Goal: Task Accomplishment & Management: Use online tool/utility

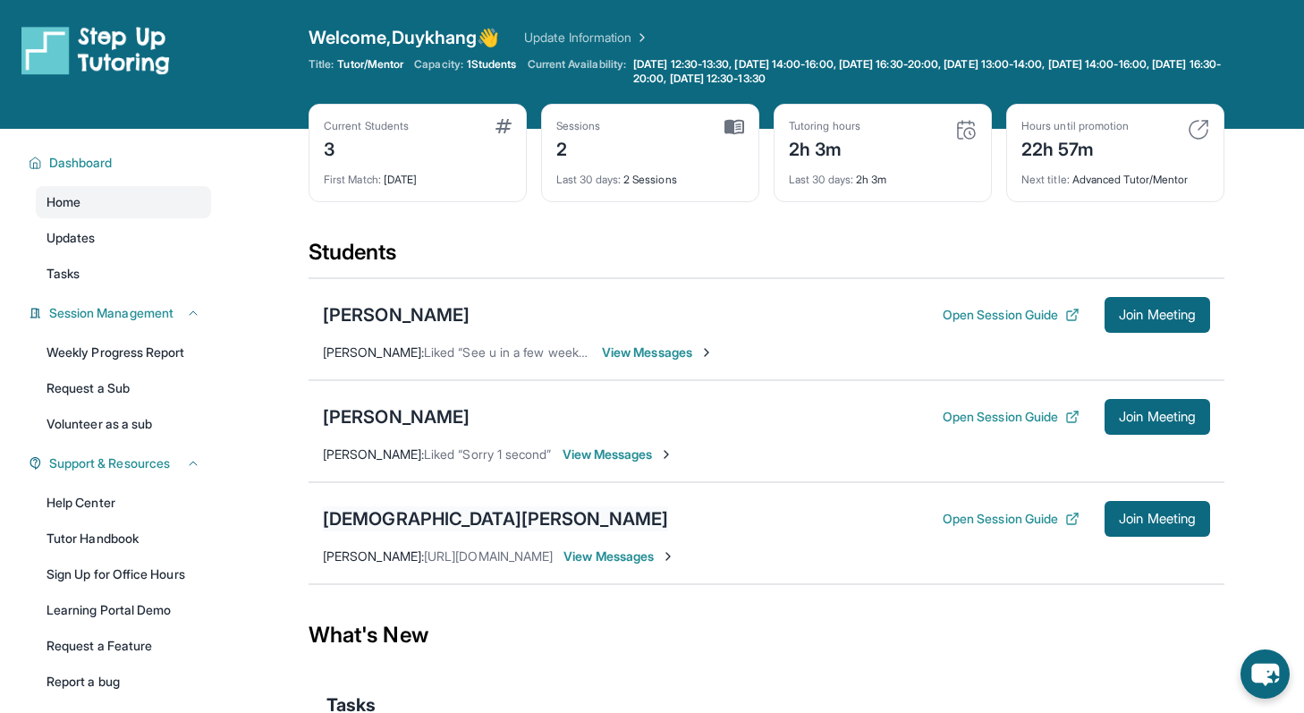
click at [363, 512] on div "[DEMOGRAPHIC_DATA][PERSON_NAME]" at bounding box center [495, 518] width 345 height 25
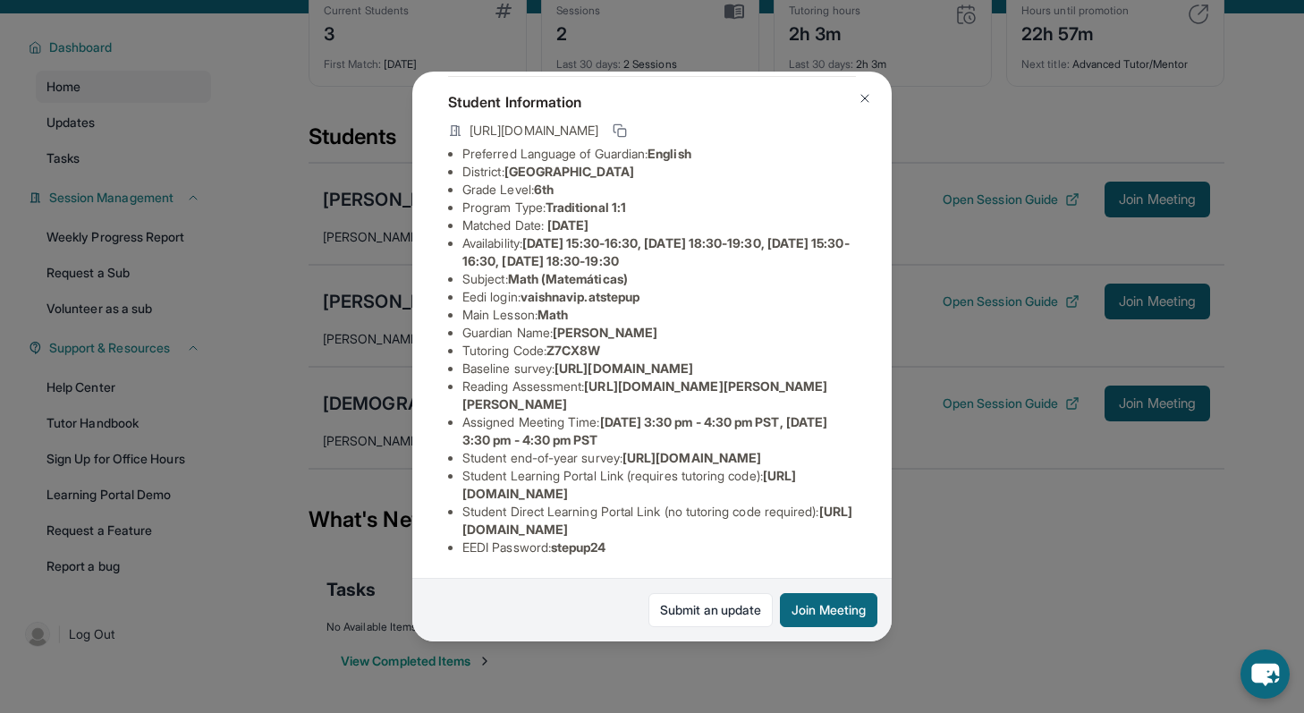
scroll to position [129, 0]
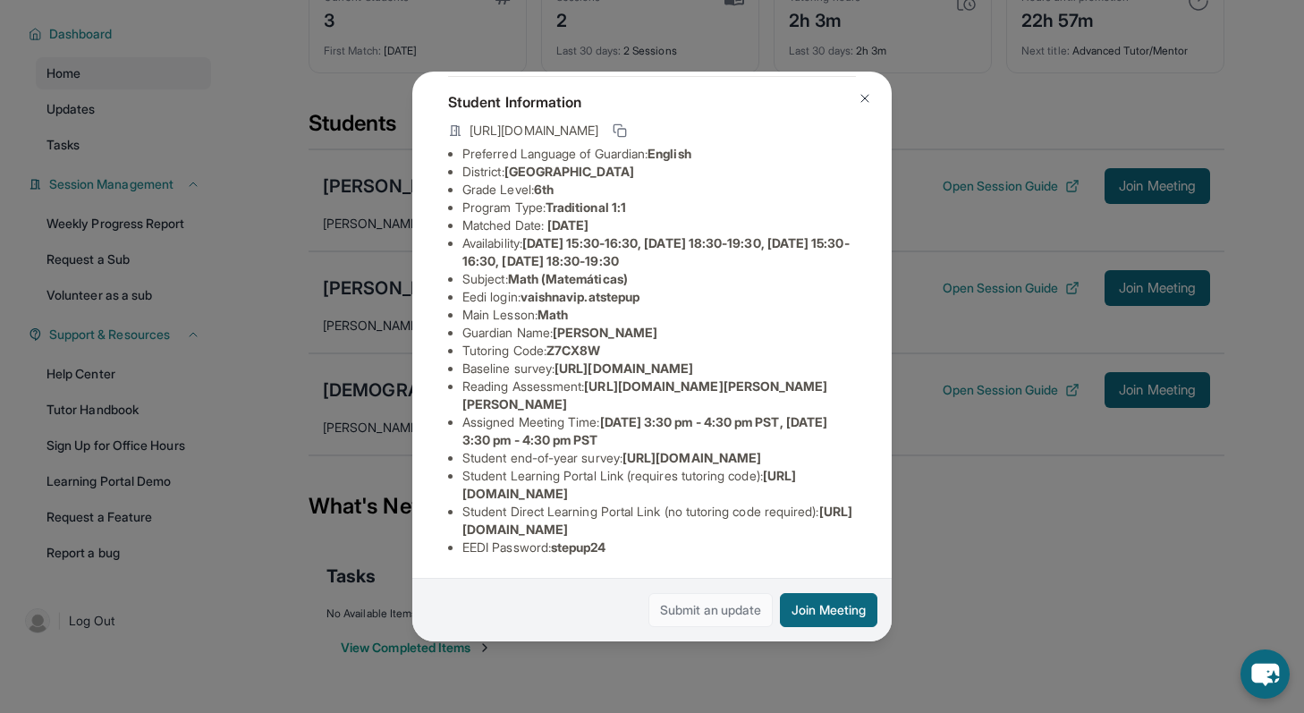
click at [698, 613] on link "Submit an update" at bounding box center [710, 610] width 124 height 34
click at [867, 96] on img at bounding box center [865, 98] width 14 height 14
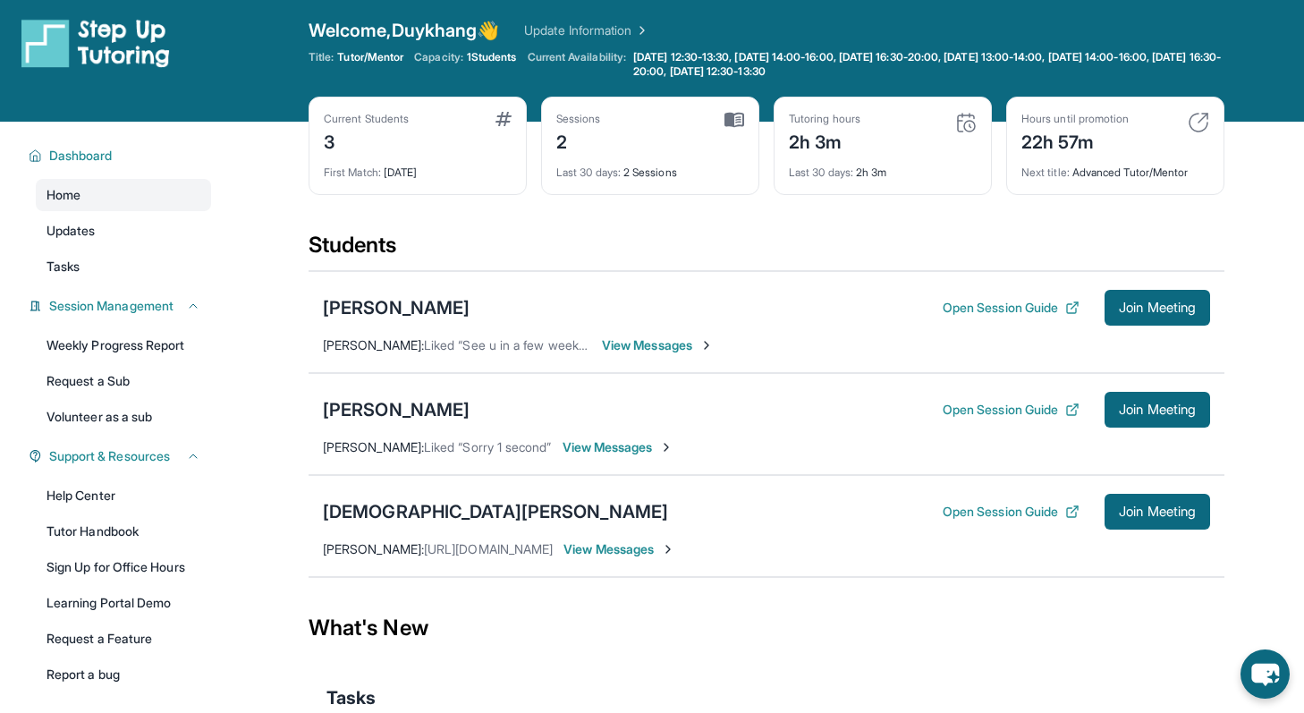
scroll to position [1, 0]
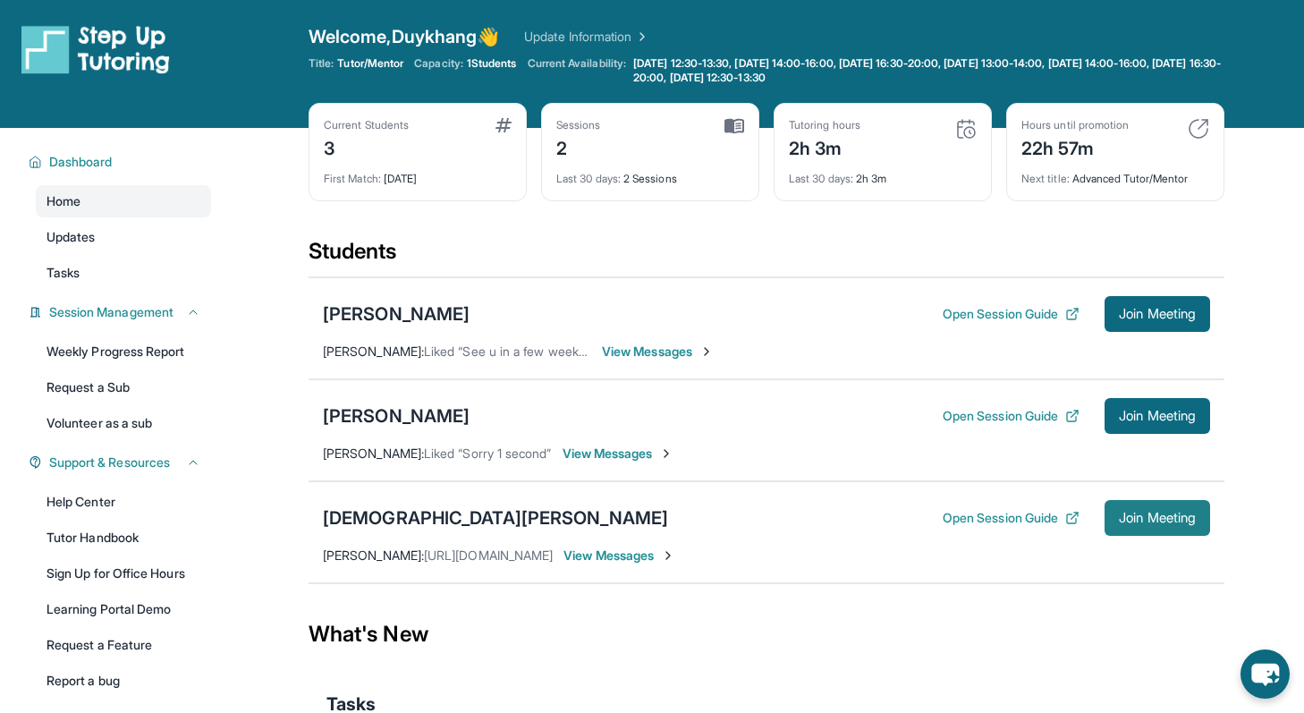
click at [1164, 522] on span "Join Meeting" at bounding box center [1157, 517] width 77 height 11
click at [390, 520] on div "[DEMOGRAPHIC_DATA][PERSON_NAME]" at bounding box center [495, 517] width 345 height 25
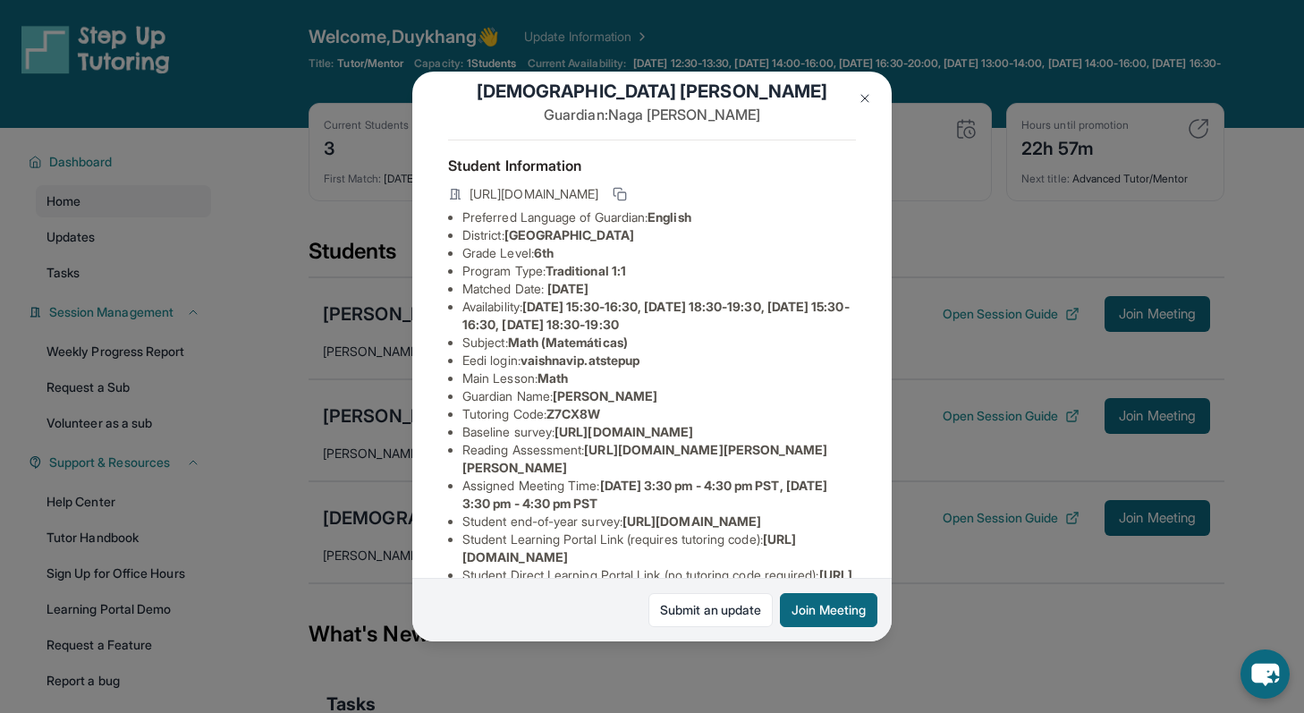
scroll to position [25, 0]
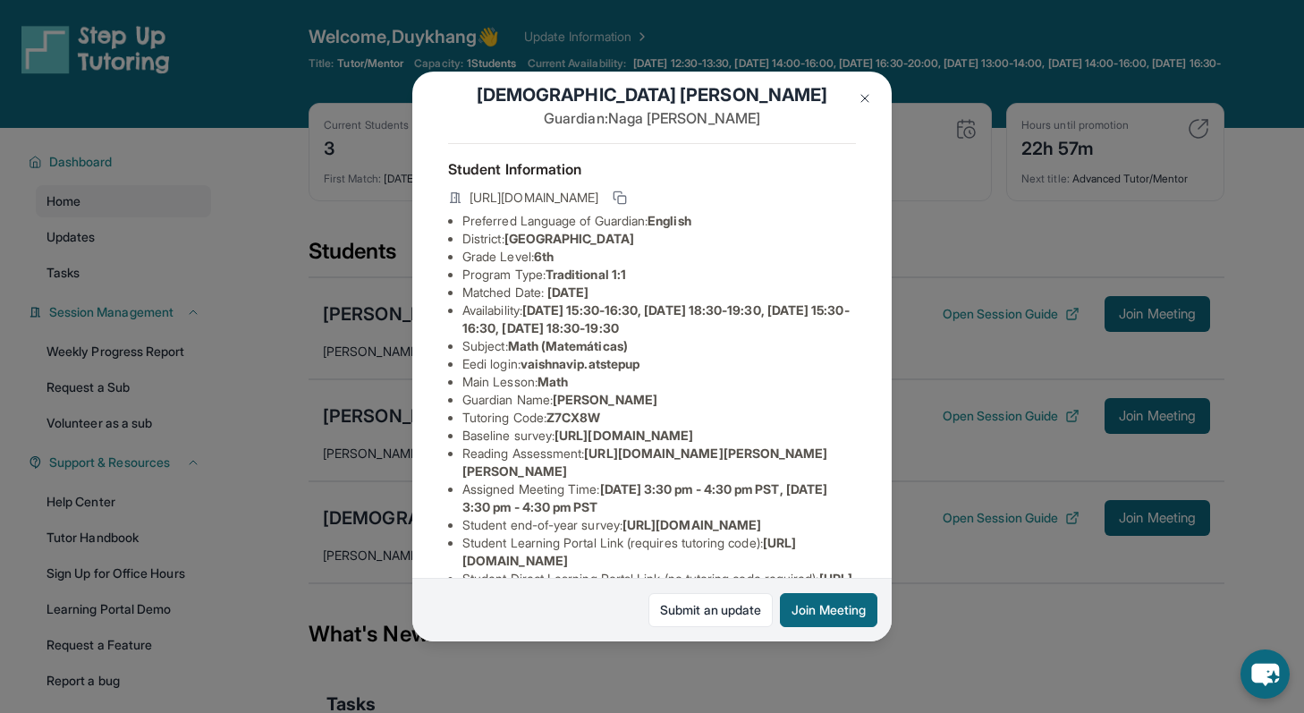
click at [862, 94] on img at bounding box center [865, 98] width 14 height 14
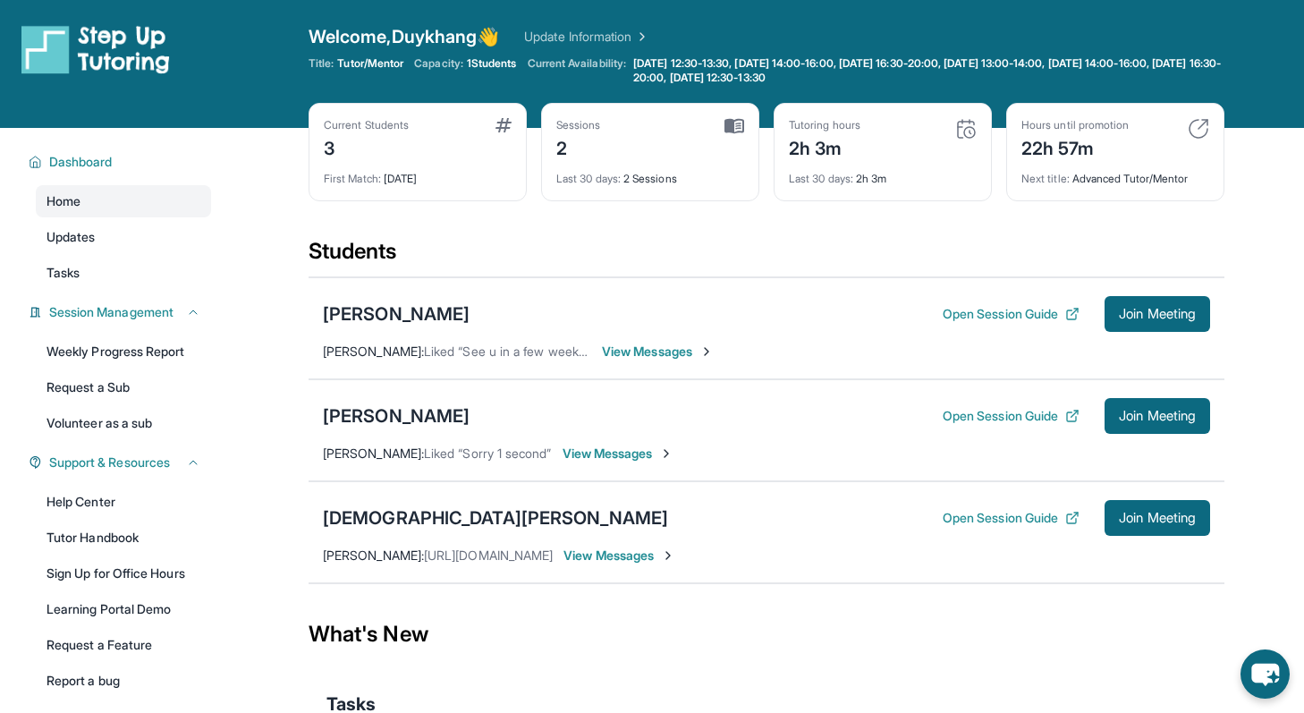
click at [593, 36] on link "Update Information" at bounding box center [586, 37] width 125 height 18
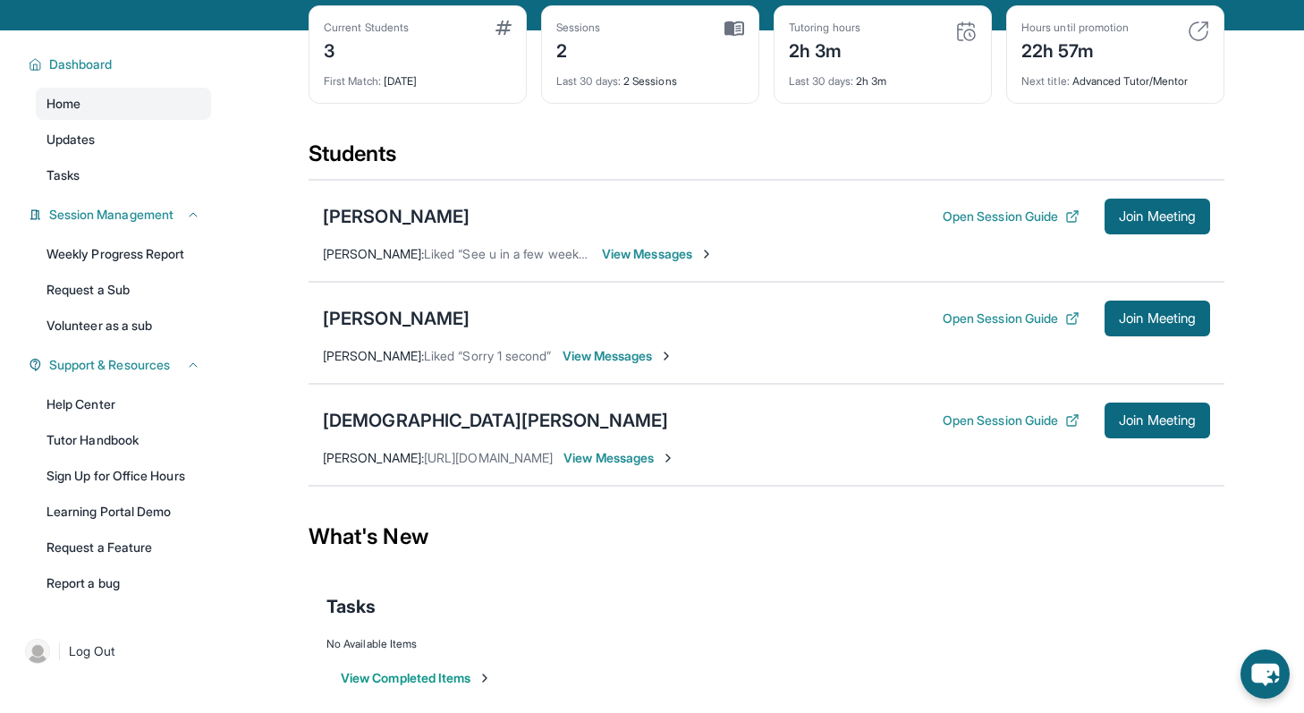
scroll to position [129, 0]
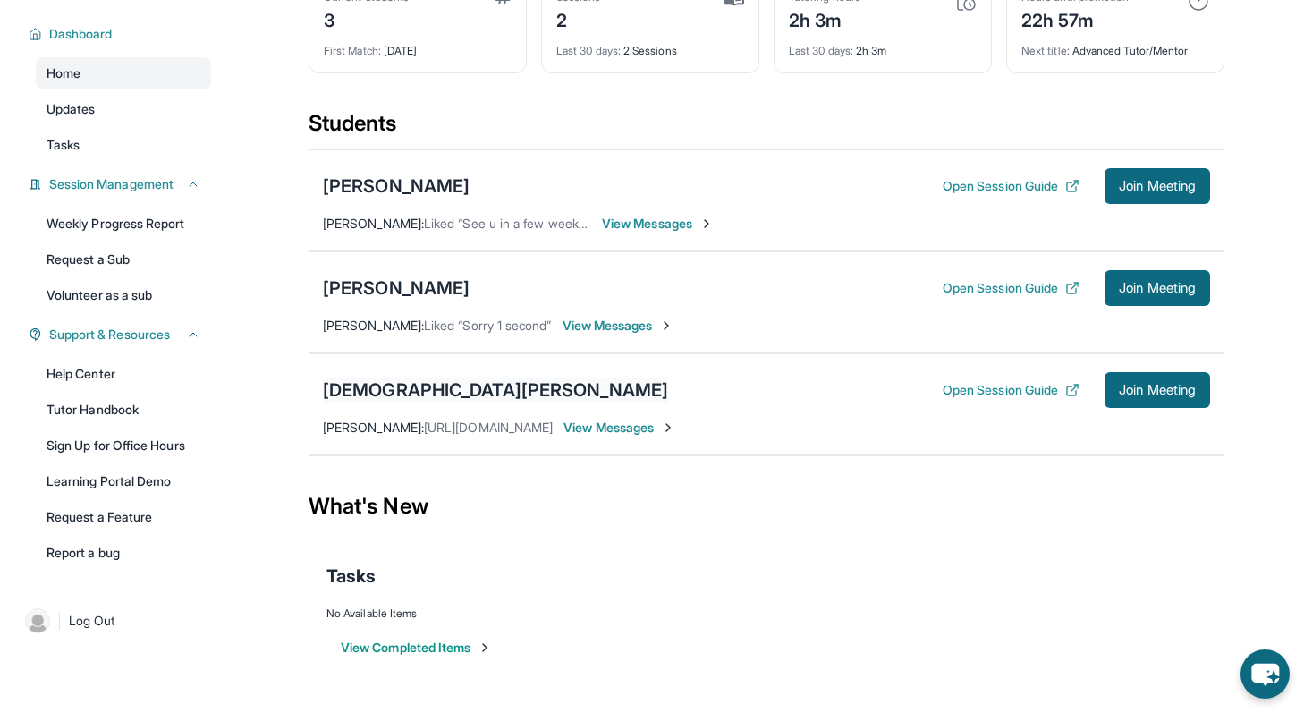
click at [448, 387] on div "[DEMOGRAPHIC_DATA][PERSON_NAME]" at bounding box center [495, 389] width 345 height 25
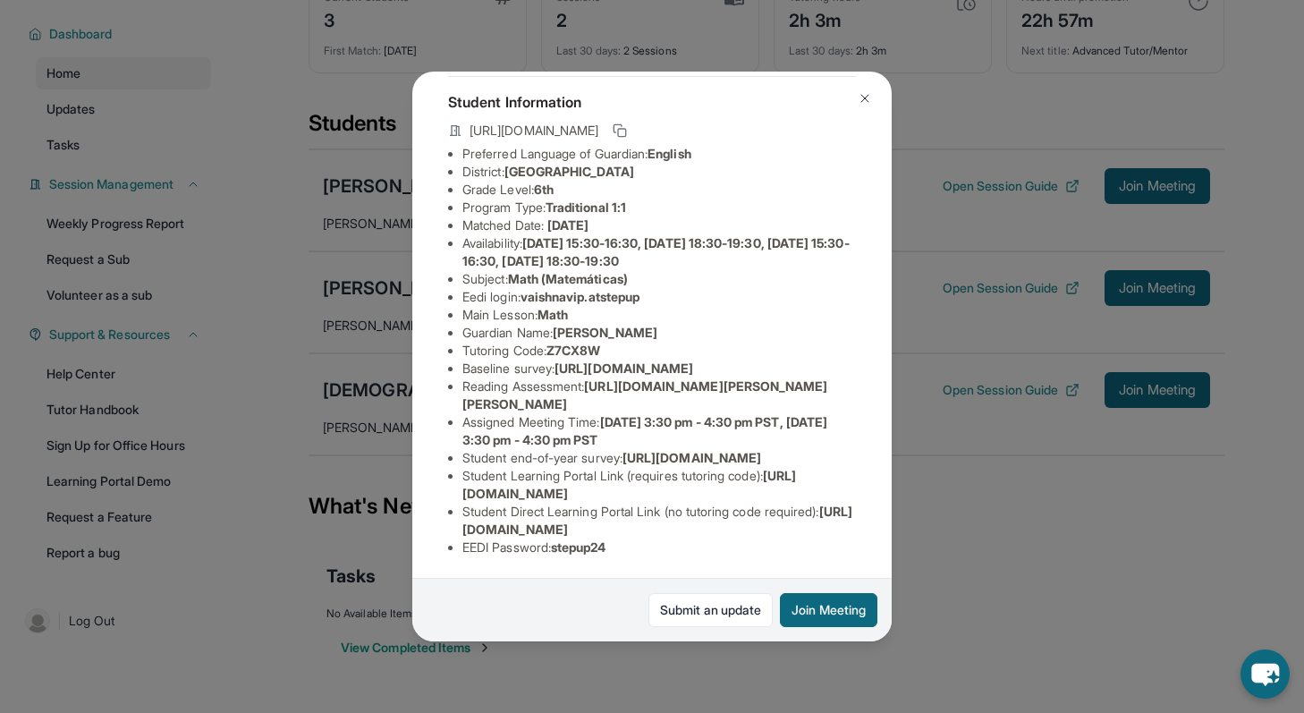
scroll to position [114, 0]
click at [857, 89] on button at bounding box center [865, 98] width 36 height 36
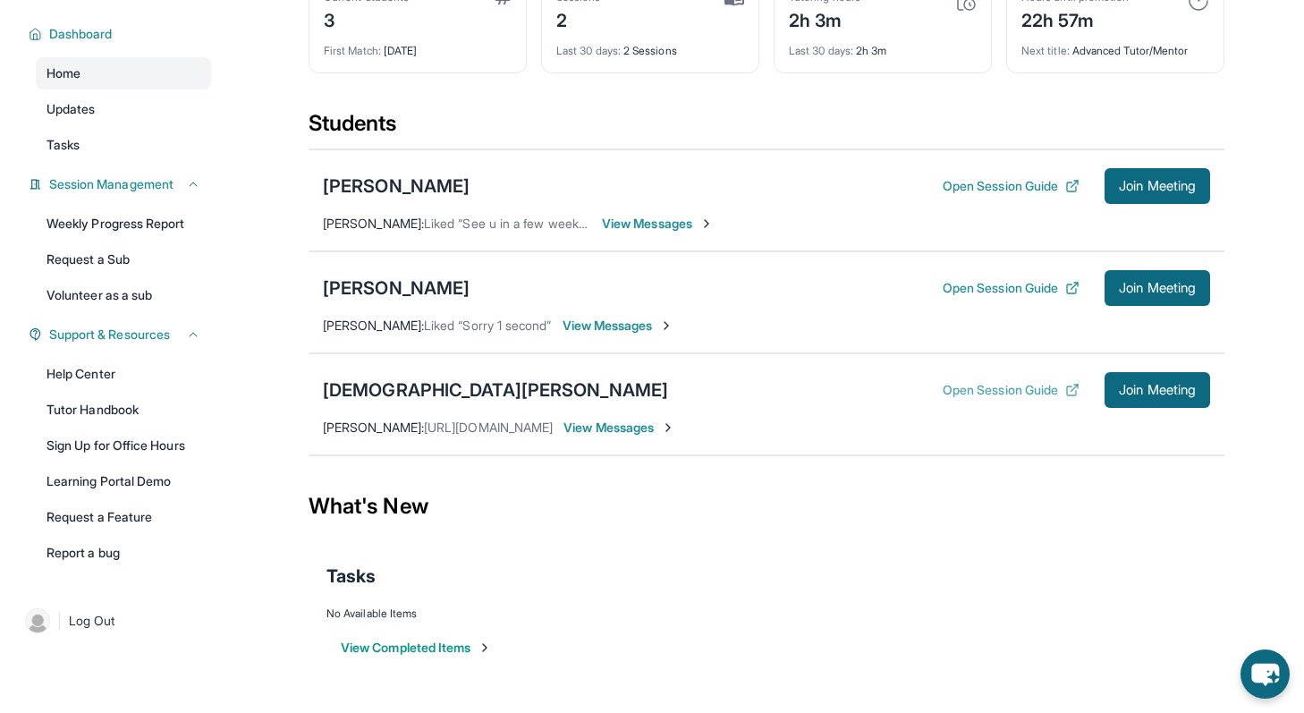
click at [1067, 395] on icon at bounding box center [1071, 390] width 9 height 9
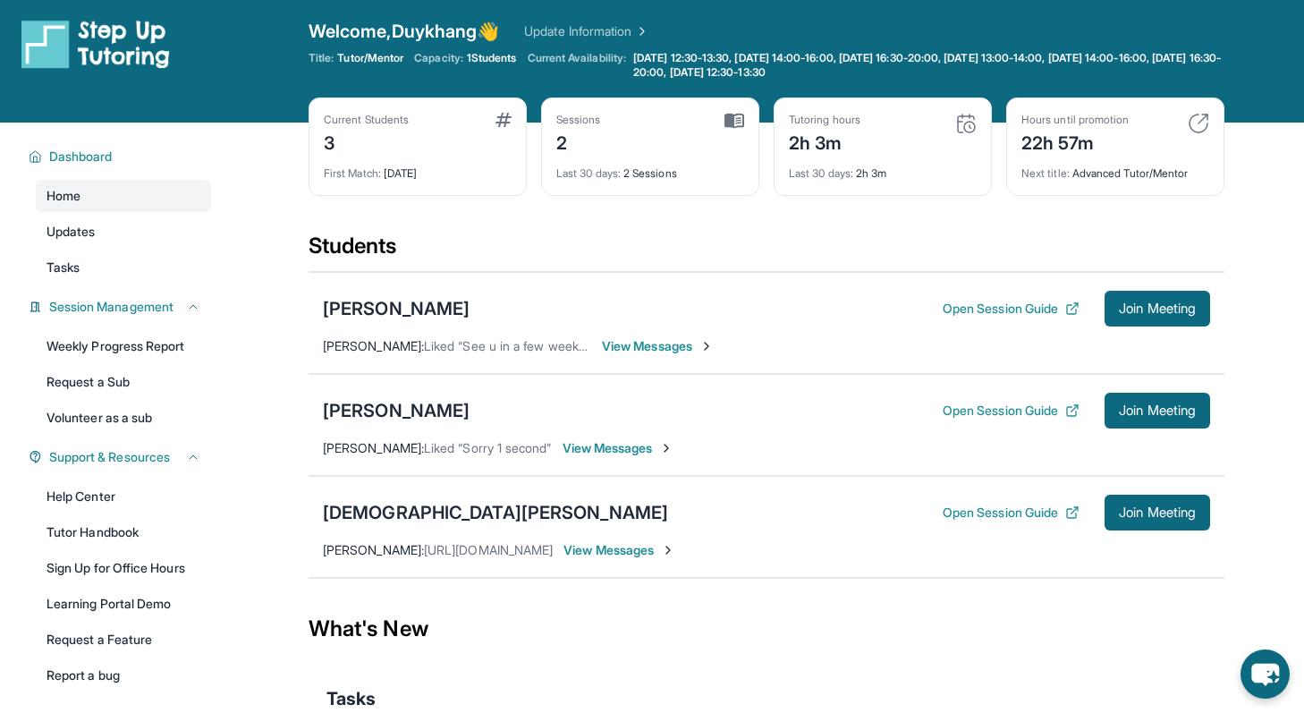
click at [1025, 523] on div "Open Session Guide Join Meeting" at bounding box center [1076, 513] width 267 height 36
click at [1025, 520] on button "Open Session Guide" at bounding box center [1011, 513] width 137 height 18
click at [1017, 513] on button "Open Session Guide" at bounding box center [1011, 513] width 137 height 18
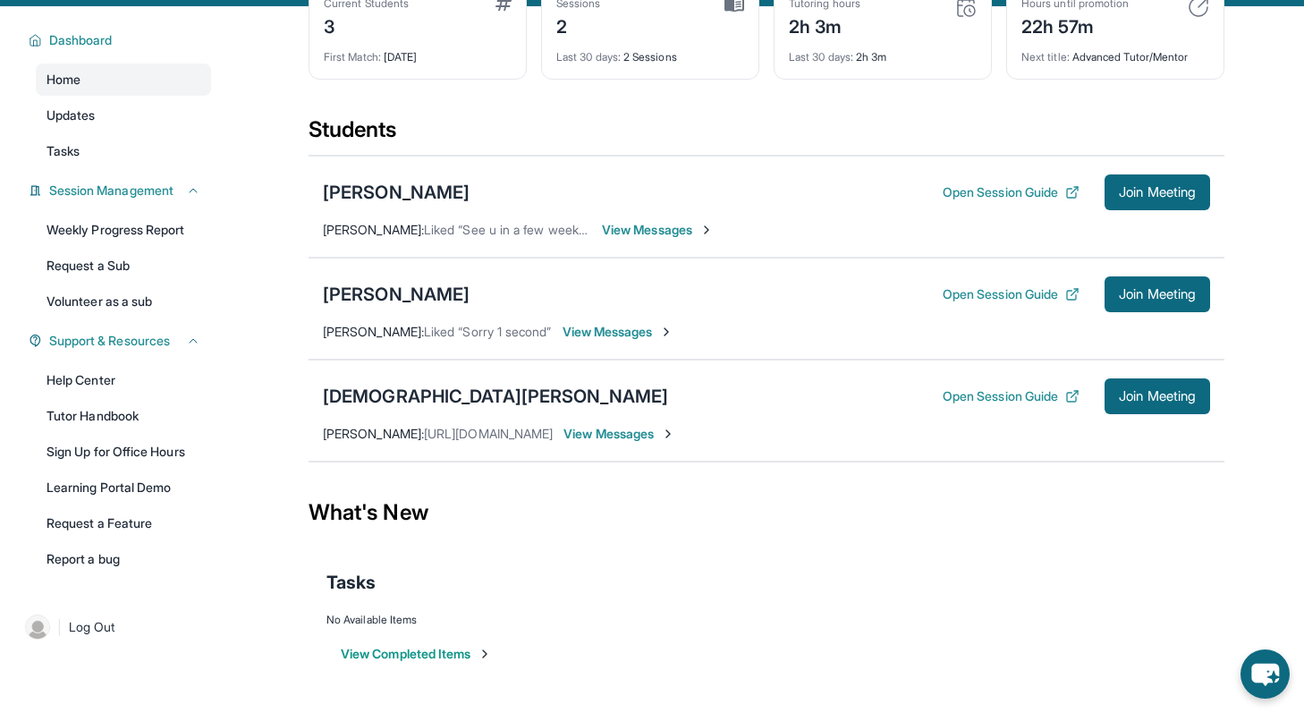
scroll to position [129, 0]
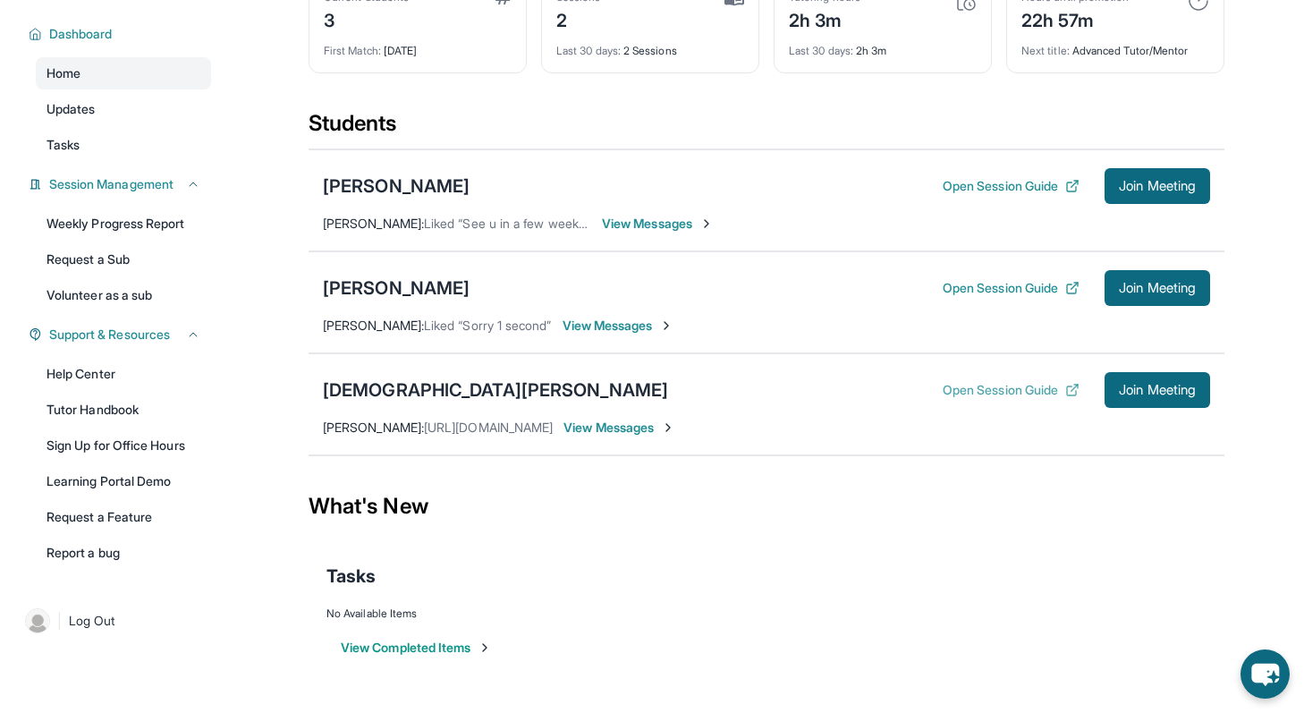
click at [1067, 386] on icon at bounding box center [1071, 390] width 9 height 9
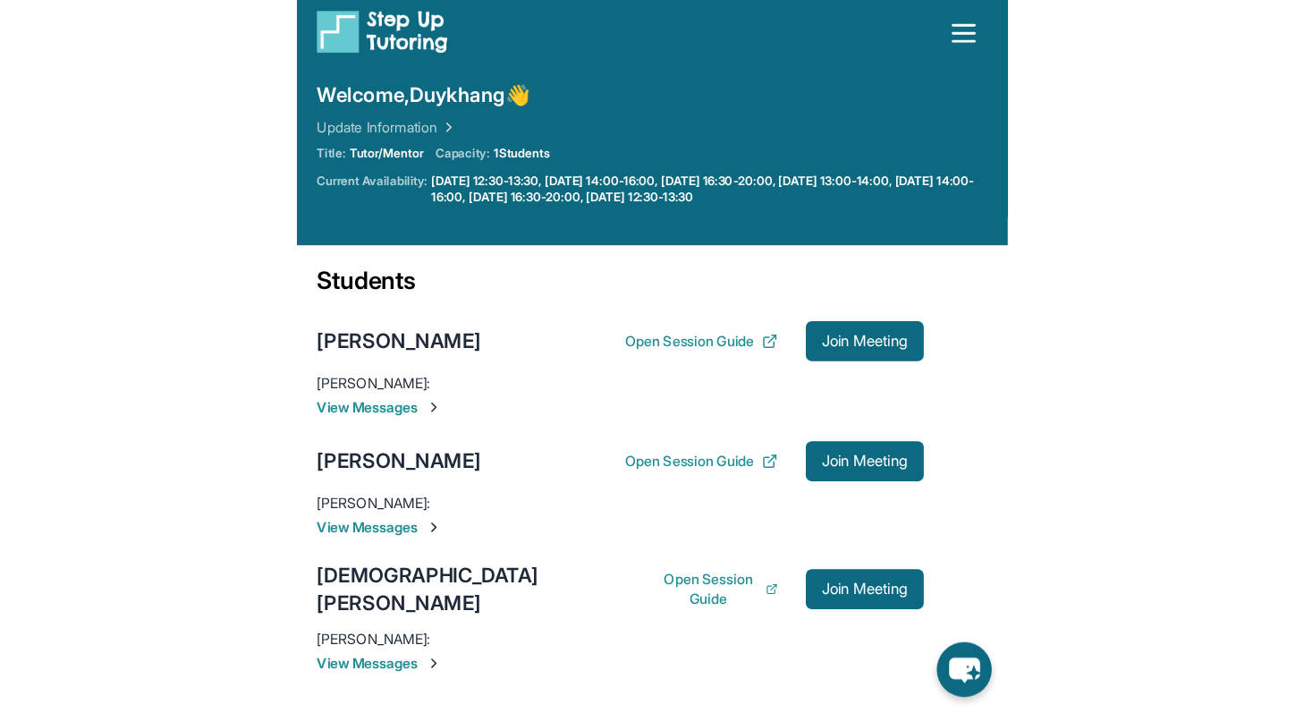
scroll to position [24, 0]
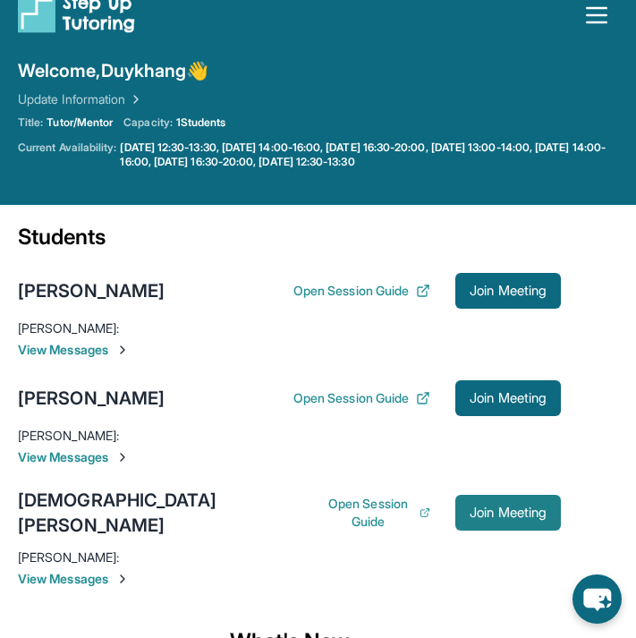
click at [505, 507] on span "Join Meeting" at bounding box center [508, 512] width 77 height 11
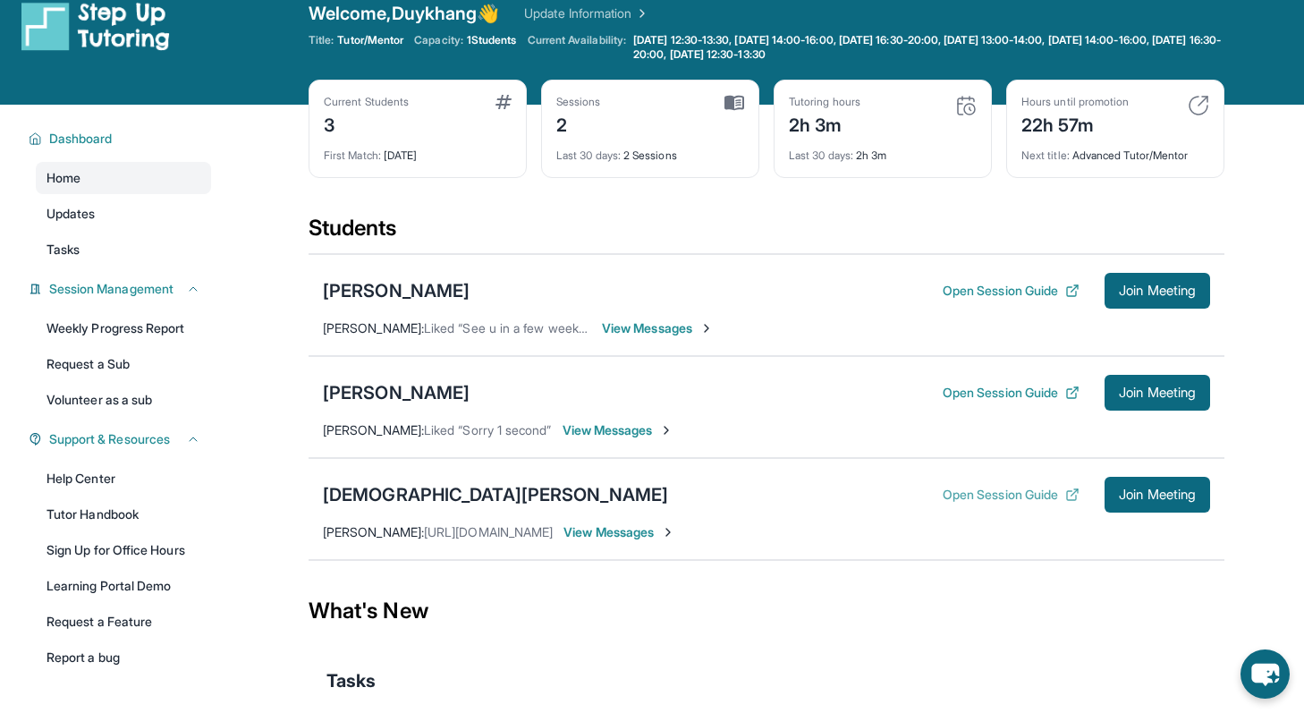
click at [1026, 495] on button "Open Session Guide" at bounding box center [1011, 495] width 137 height 18
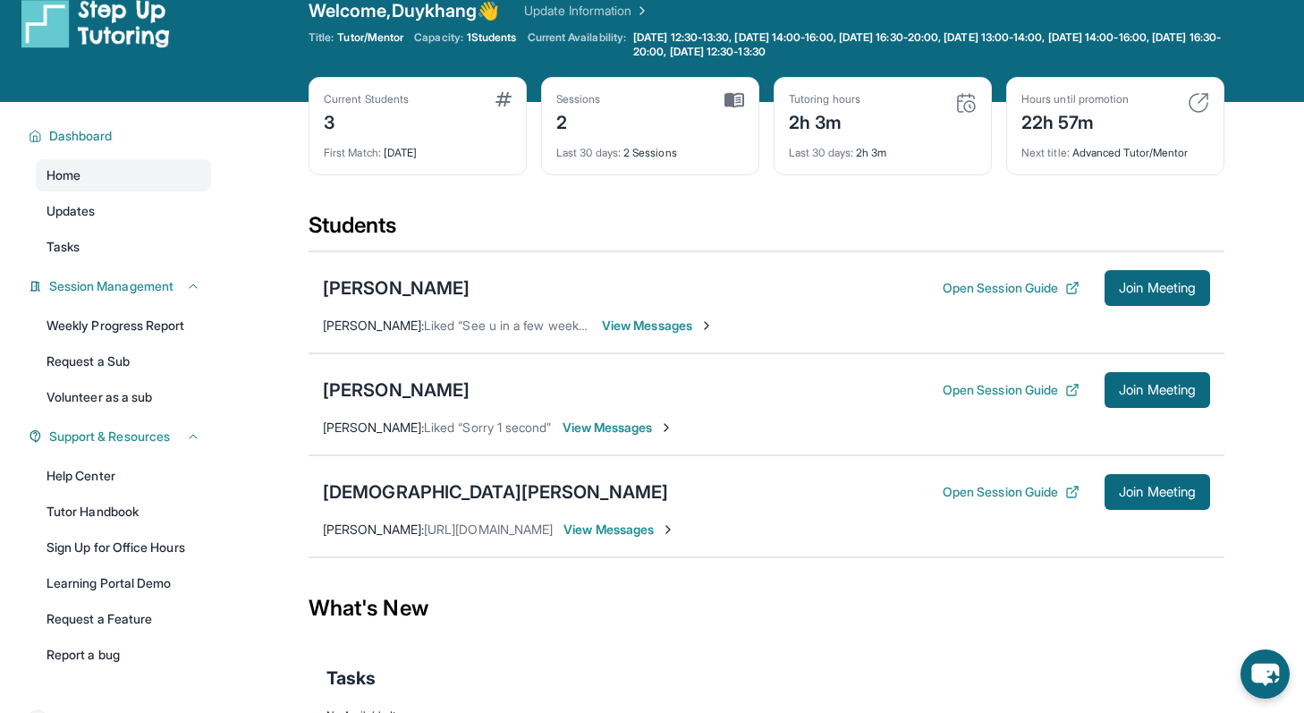
scroll to position [28, 0]
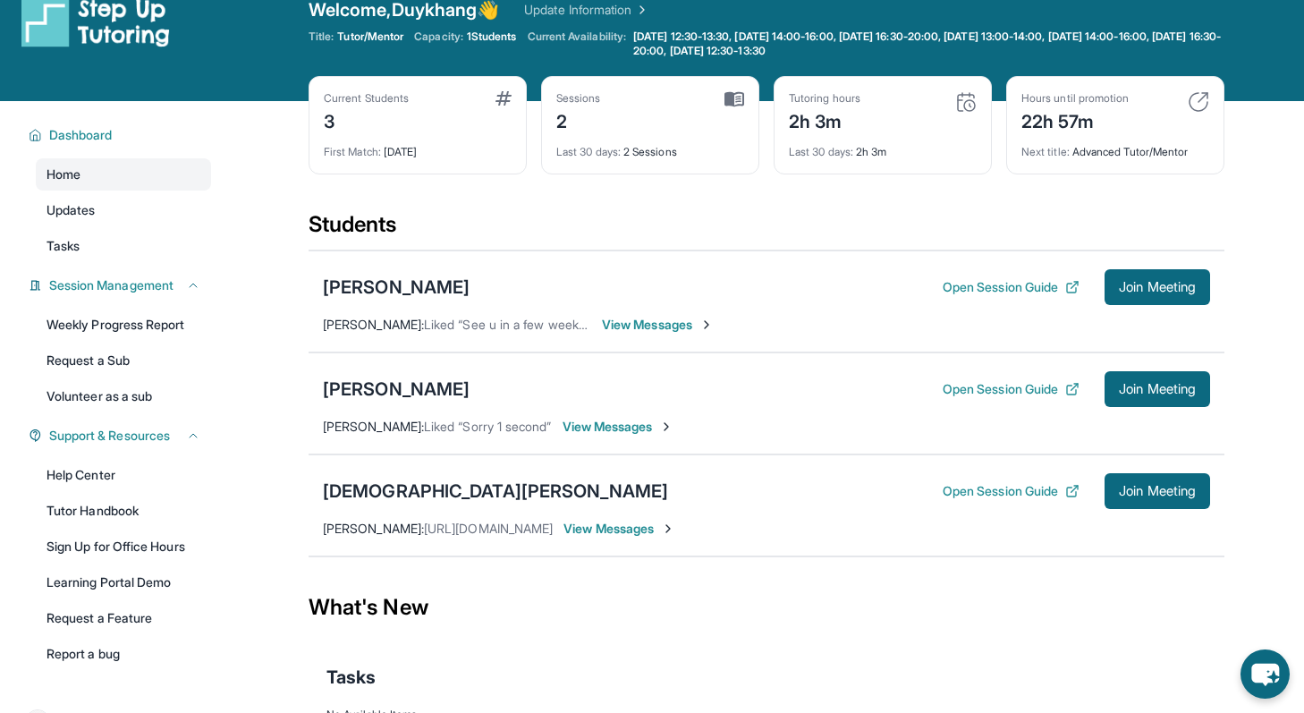
click at [621, 529] on span "View Messages" at bounding box center [619, 529] width 112 height 18
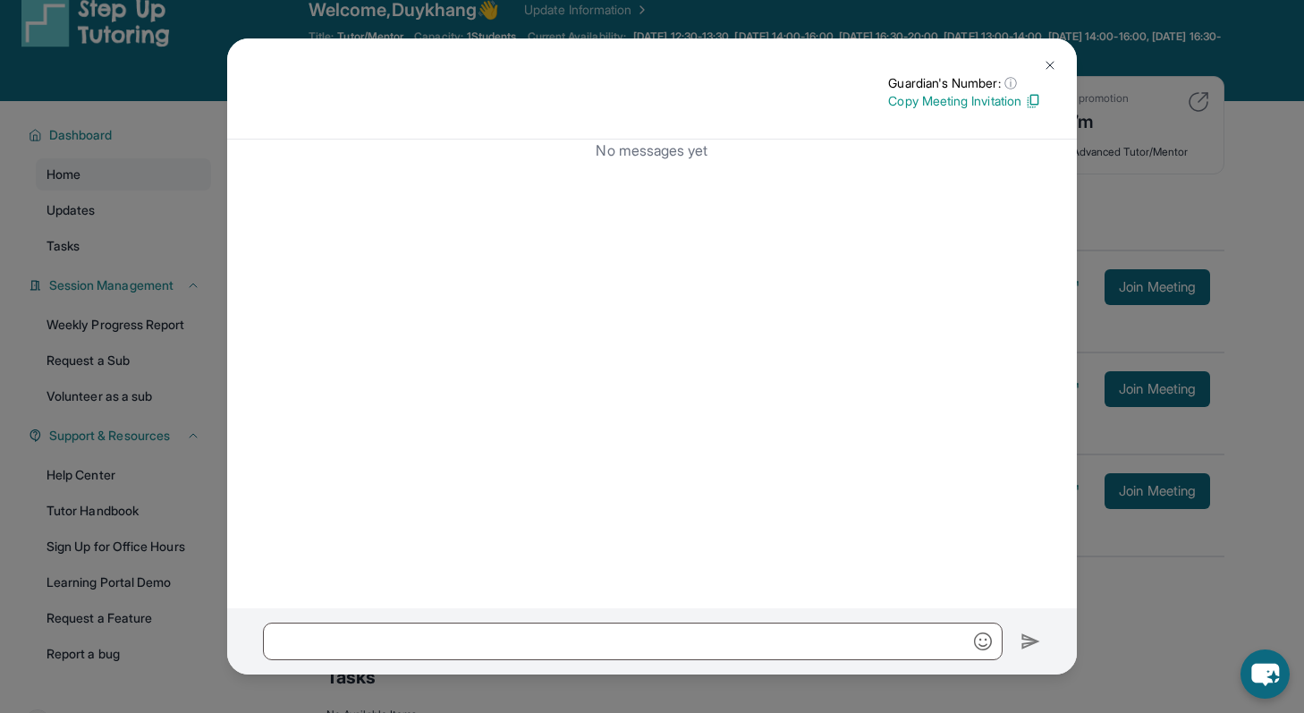
click at [1051, 64] on img at bounding box center [1050, 65] width 14 height 14
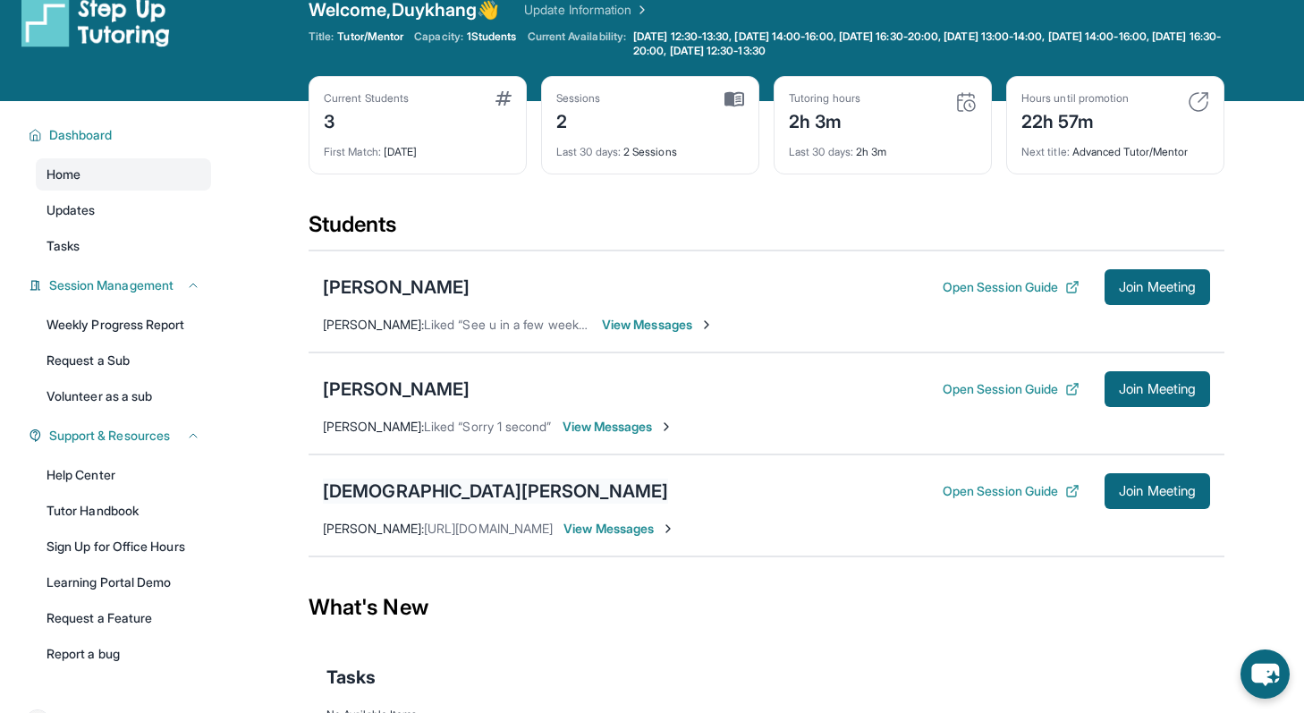
click at [419, 492] on div "[DEMOGRAPHIC_DATA][PERSON_NAME]" at bounding box center [495, 490] width 345 height 25
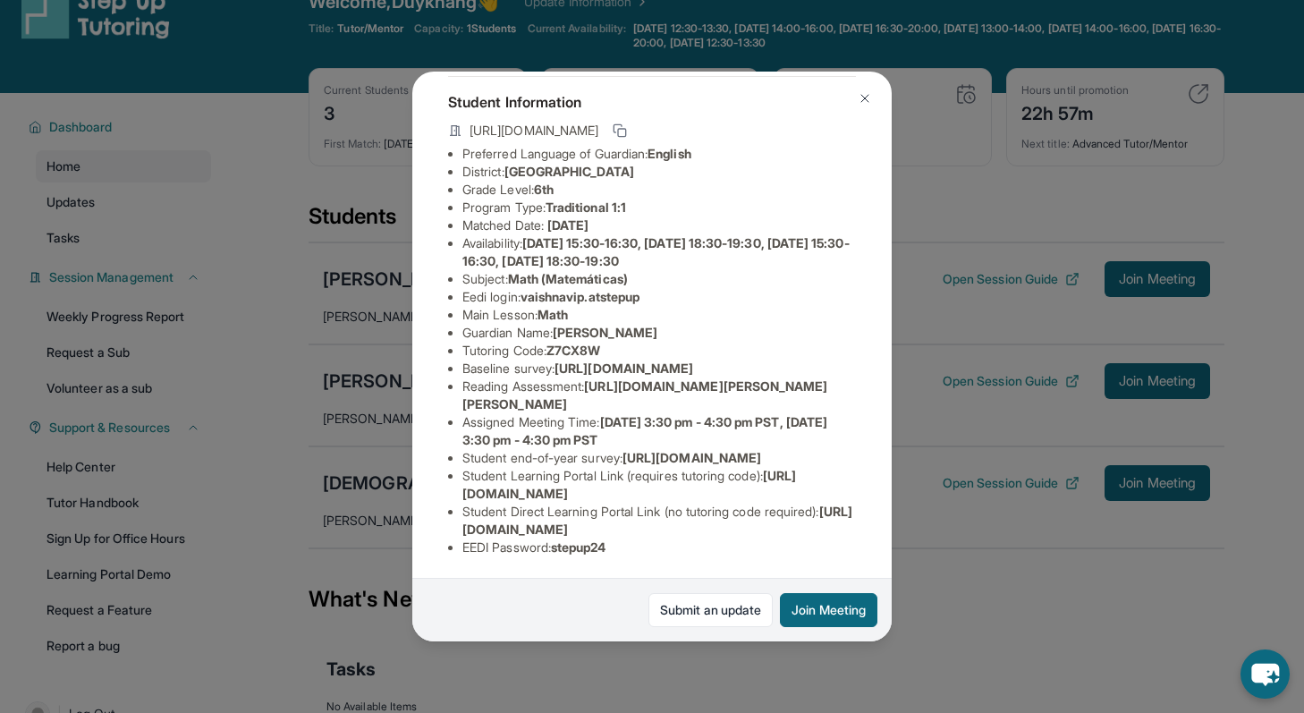
scroll to position [38, 0]
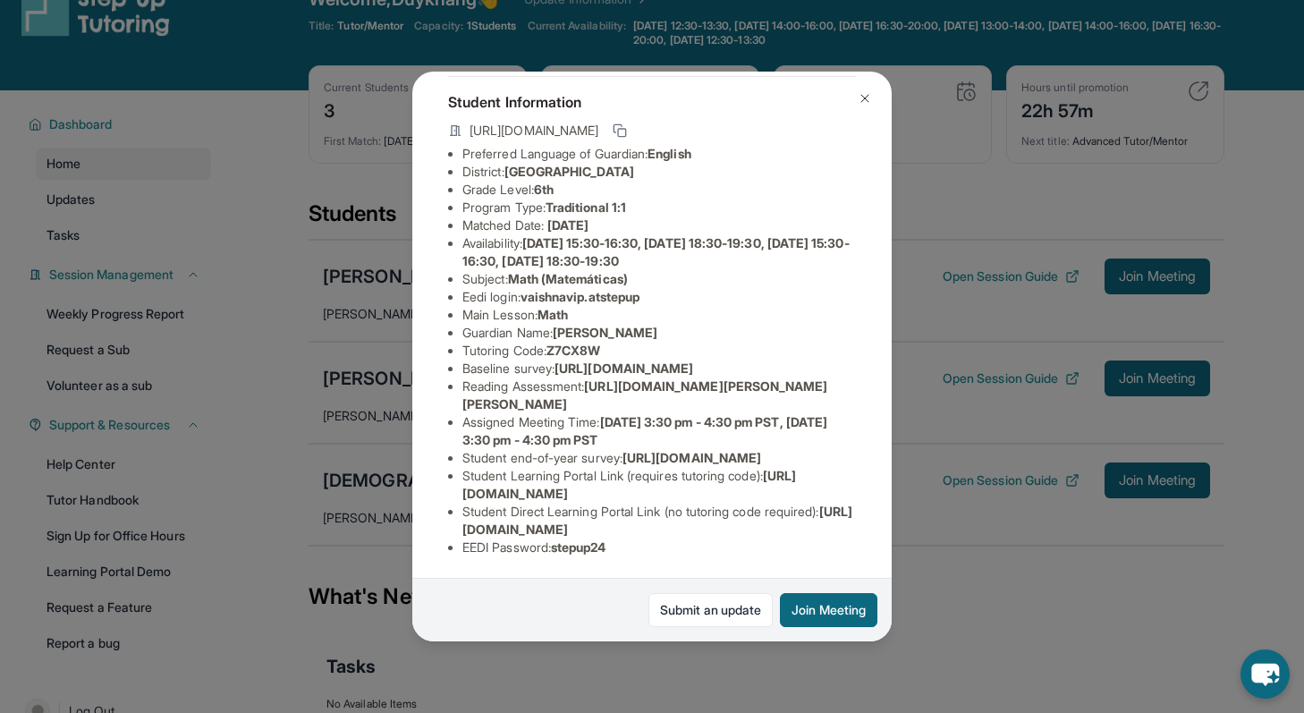
click at [944, 125] on div "[PERSON_NAME] Guardian: [PERSON_NAME] Student Information [URL][DOMAIN_NAME] Pr…" at bounding box center [652, 356] width 1304 height 713
